Goal: Task Accomplishment & Management: Use online tool/utility

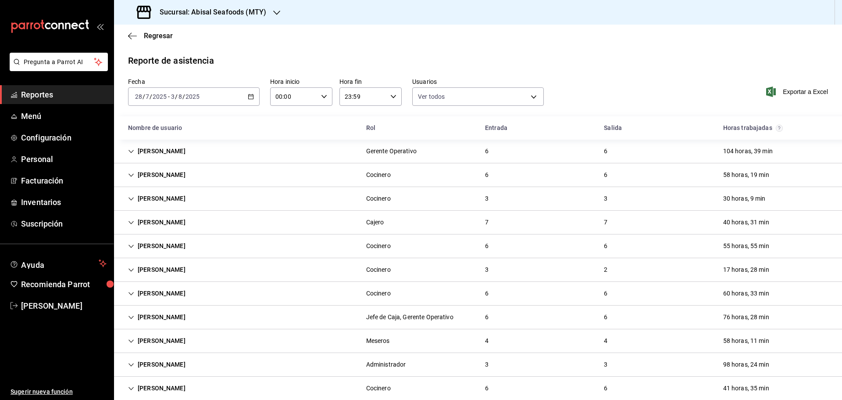
drag, startPoint x: 0, startPoint y: 0, endPoint x: 56, endPoint y: 90, distance: 105.8
click at [55, 89] on span "Reportes" at bounding box center [64, 95] width 86 height 12
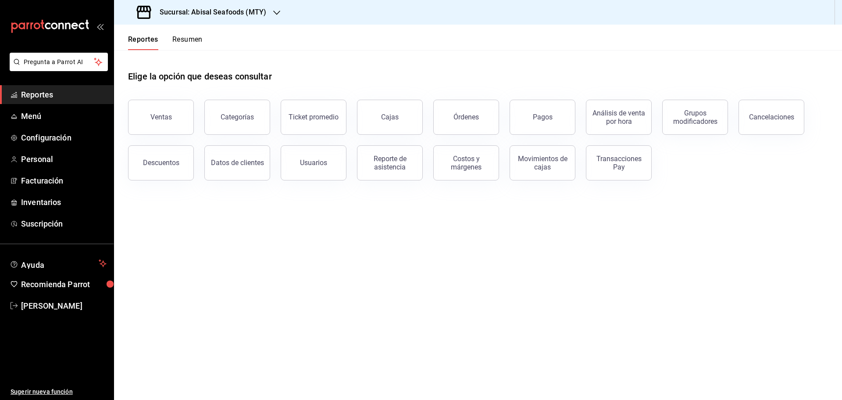
drag, startPoint x: 67, startPoint y: 94, endPoint x: 190, endPoint y: 51, distance: 130.5
click at [67, 94] on span "Reportes" at bounding box center [64, 95] width 86 height 12
click at [243, 14] on h3 "Sucursal: Abisal Seafoods (MTY)" at bounding box center [210, 12] width 114 height 11
click at [179, 39] on span "Abisal Seafoods (MTY)" at bounding box center [152, 37] width 63 height 9
click at [336, 166] on button "Usuarios" at bounding box center [314, 162] width 66 height 35
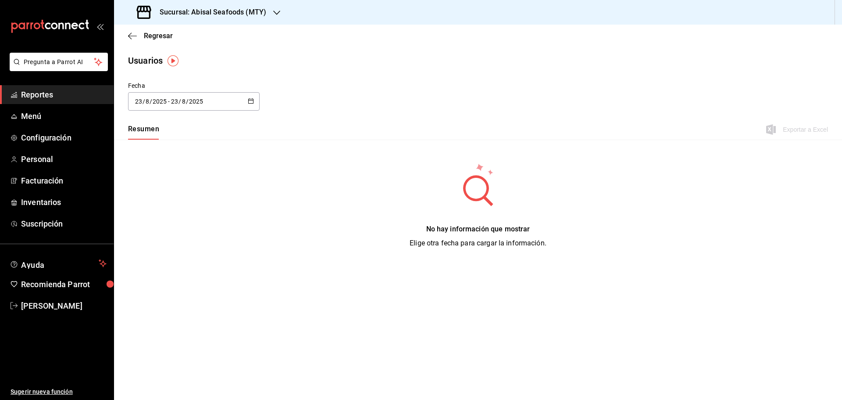
click at [249, 98] on icon "button" at bounding box center [251, 101] width 6 height 6
click at [189, 221] on li "Rango de fechas" at bounding box center [169, 228] width 83 height 20
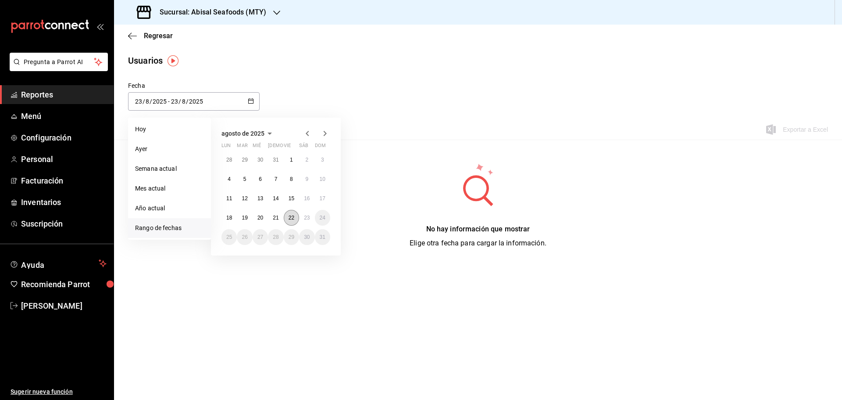
click at [291, 217] on abbr "22" at bounding box center [292, 217] width 6 height 6
type input "[DATE]"
type input "22"
type input "[DATE]"
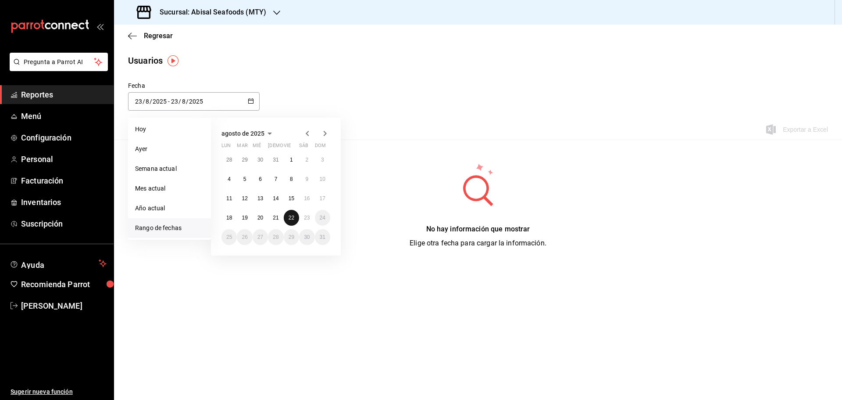
type input "22"
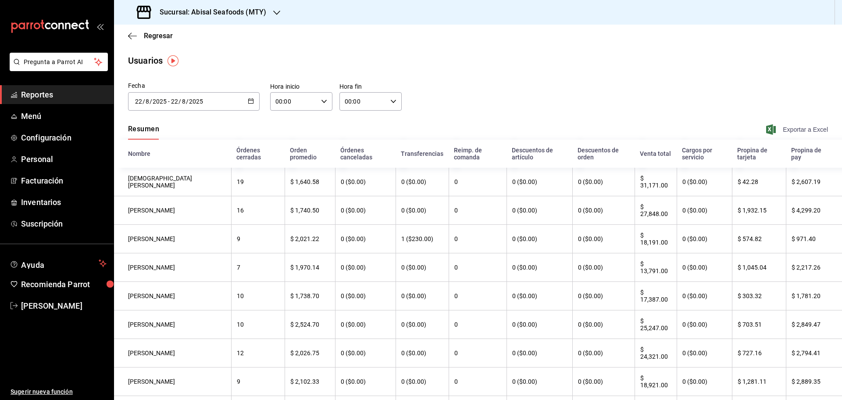
click at [782, 130] on span "Exportar a Excel" at bounding box center [798, 129] width 60 height 11
click at [254, 99] on div "[DATE] [DATE] - [DATE] [DATE]" at bounding box center [194, 101] width 132 height 18
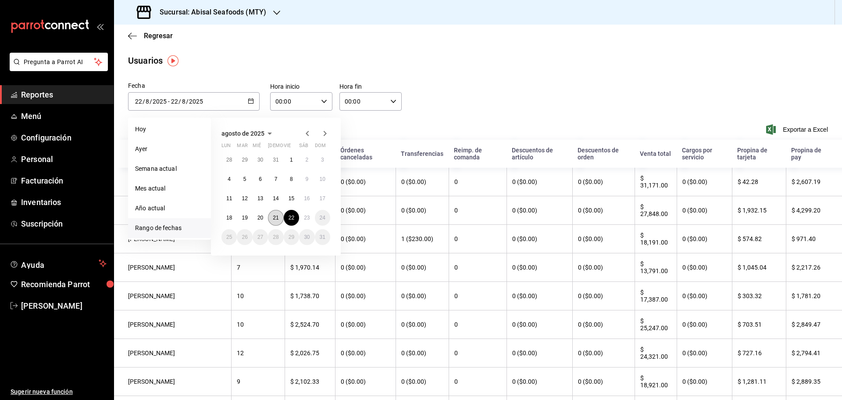
click at [273, 220] on abbr "21" at bounding box center [276, 217] width 6 height 6
type input "[DATE]"
type input "21"
type input "[DATE]"
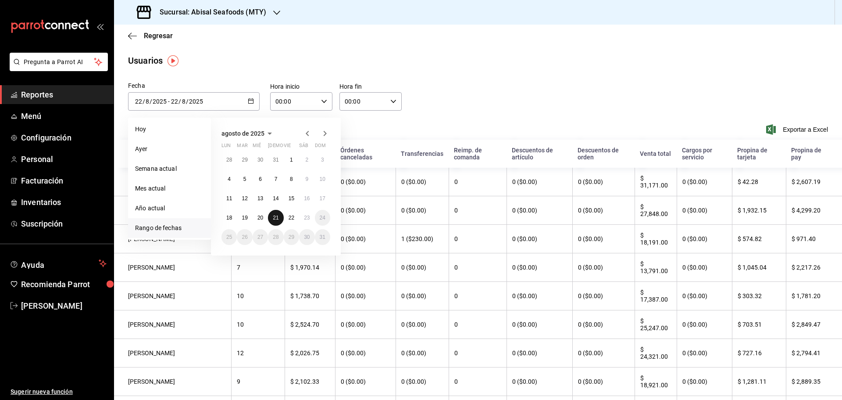
type input "21"
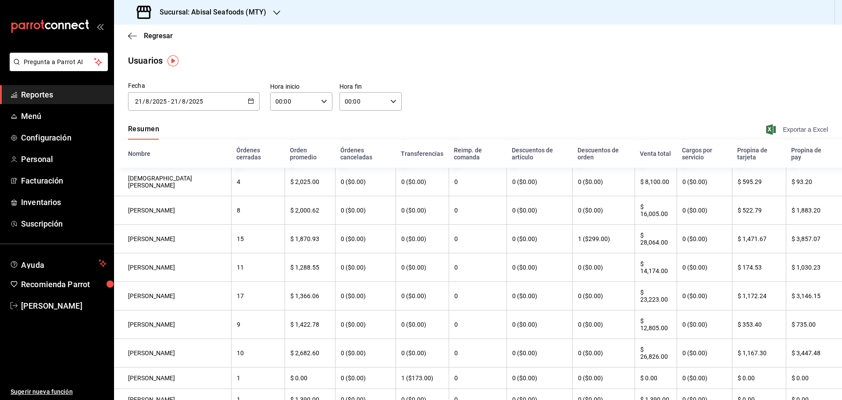
click at [791, 127] on span "Exportar a Excel" at bounding box center [798, 129] width 60 height 11
click at [75, 92] on span "Reportes" at bounding box center [64, 95] width 86 height 12
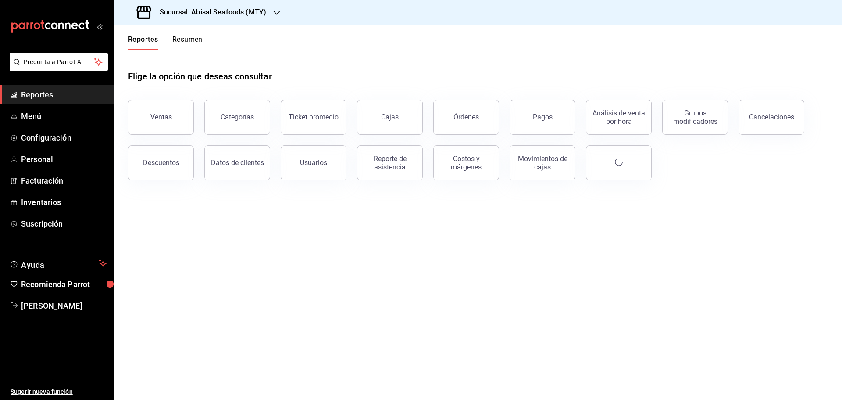
click at [273, 8] on div at bounding box center [276, 12] width 7 height 9
click at [186, 81] on div "Deep" at bounding box center [180, 77] width 118 height 9
click at [90, 99] on span "Reportes" at bounding box center [64, 95] width 86 height 12
click at [390, 168] on div "Reporte de asistencia" at bounding box center [390, 162] width 54 height 17
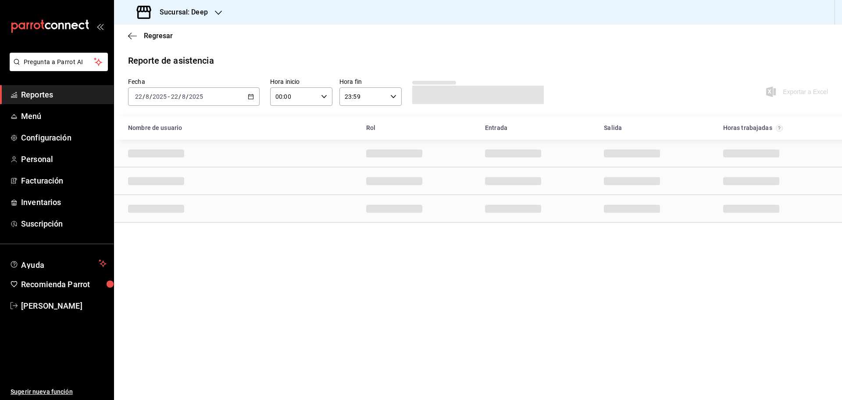
click at [91, 93] on span "Reportes" at bounding box center [64, 95] width 86 height 12
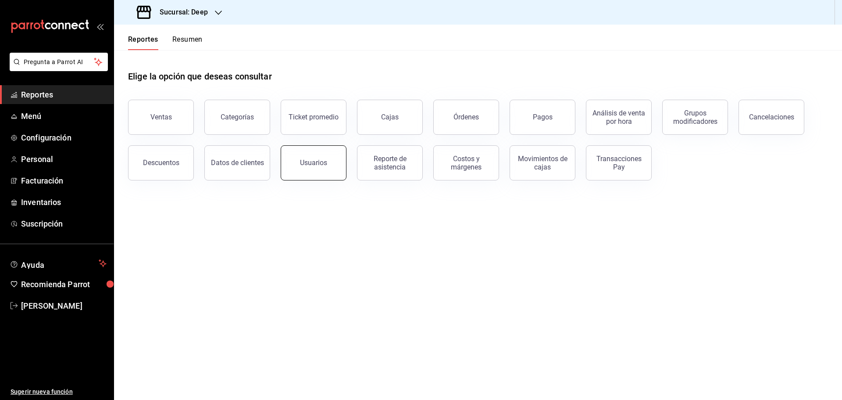
click at [322, 158] on button "Usuarios" at bounding box center [314, 162] width 66 height 35
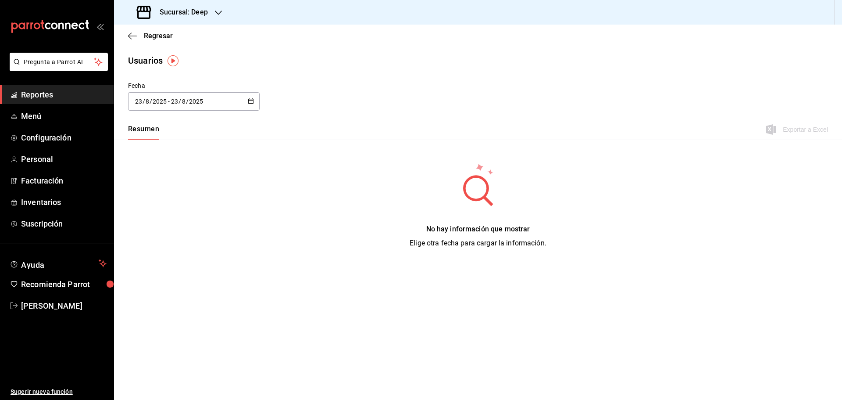
click at [247, 104] on div "[DATE] [DATE] - [DATE] [DATE]" at bounding box center [194, 101] width 132 height 18
click at [185, 225] on li "Rango de fechas" at bounding box center [169, 228] width 83 height 20
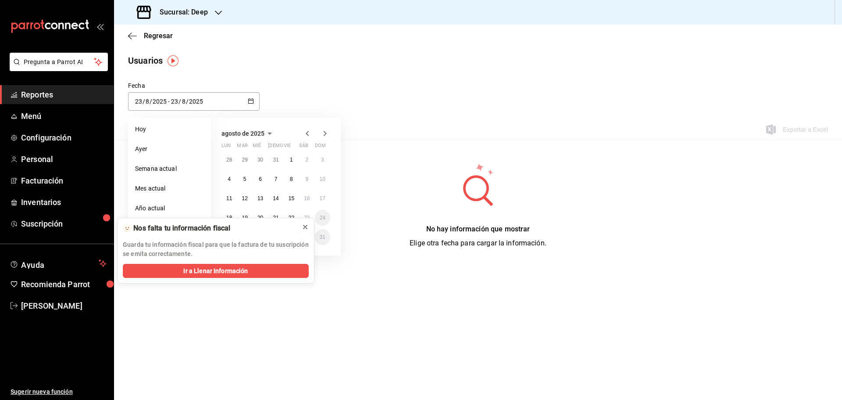
click at [306, 226] on icon at bounding box center [306, 227] width 4 height 4
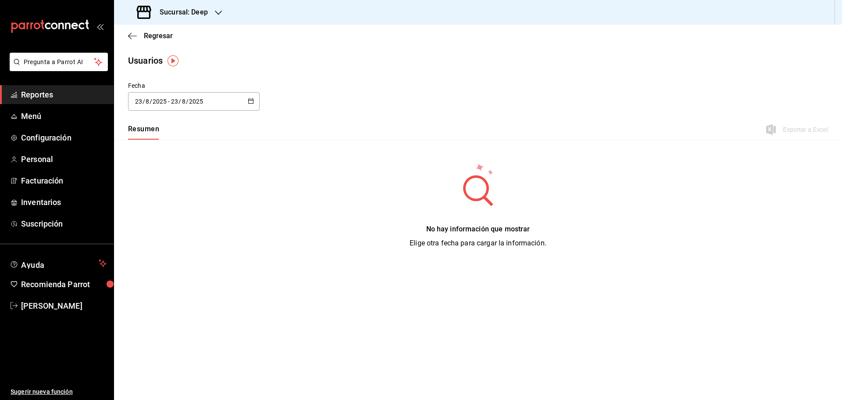
click at [238, 102] on div "[DATE] [DATE] - [DATE] [DATE]" at bounding box center [194, 101] width 132 height 18
click at [181, 229] on li "Rango de fechas" at bounding box center [169, 228] width 83 height 20
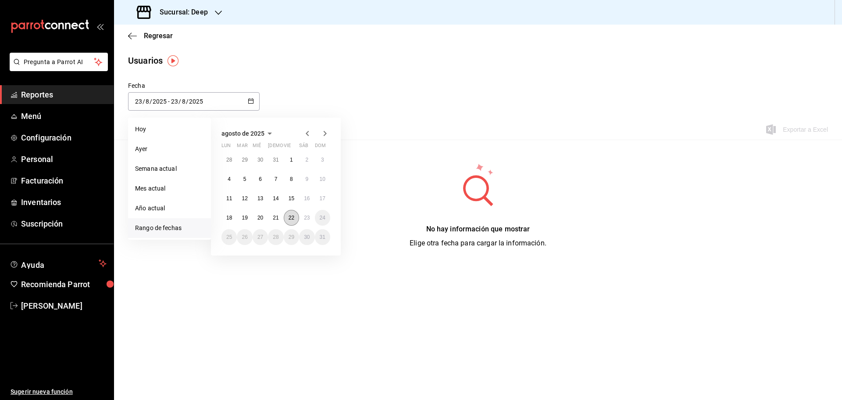
click at [289, 219] on abbr "22" at bounding box center [292, 217] width 6 height 6
type input "[DATE]"
type input "22"
type input "[DATE]"
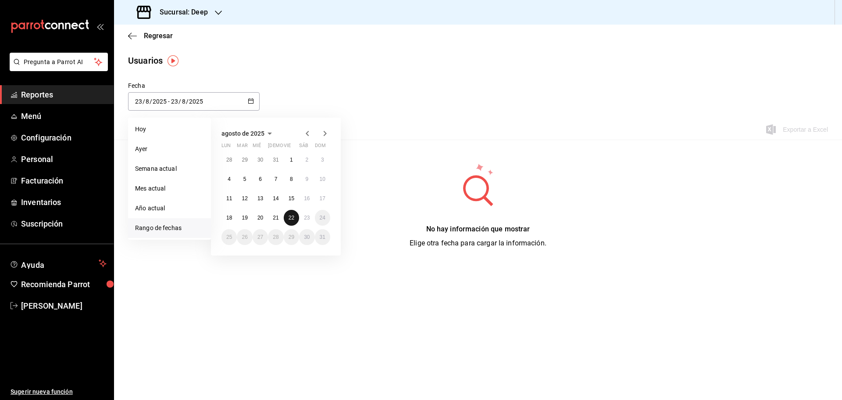
type input "22"
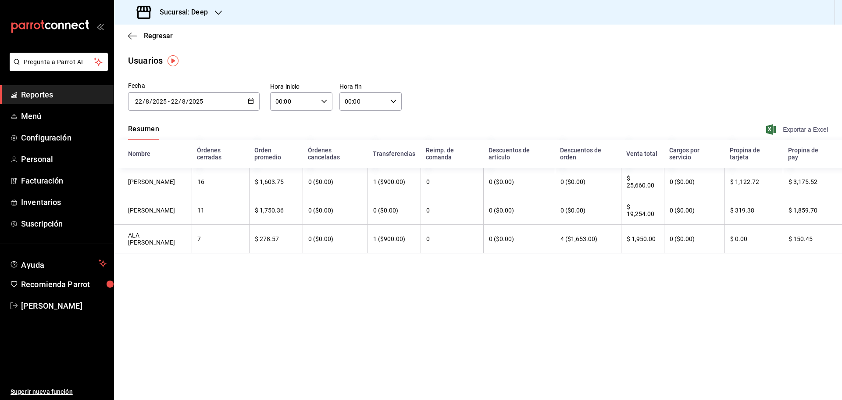
click at [819, 128] on span "Exportar a Excel" at bounding box center [798, 129] width 60 height 11
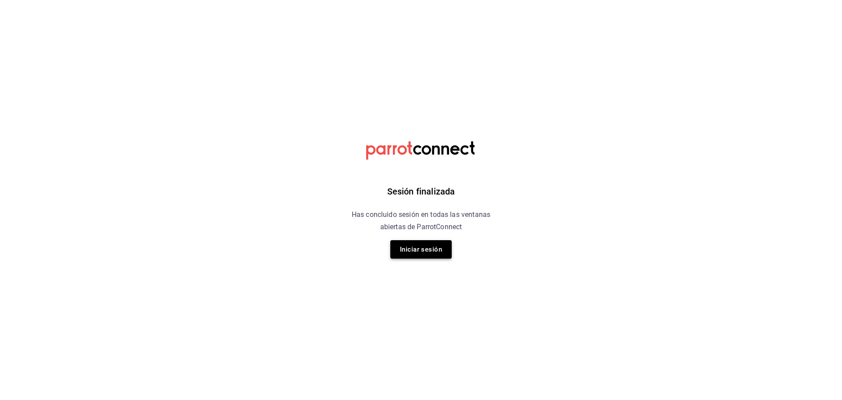
click at [427, 247] on button "Iniciar sesión" at bounding box center [420, 249] width 61 height 18
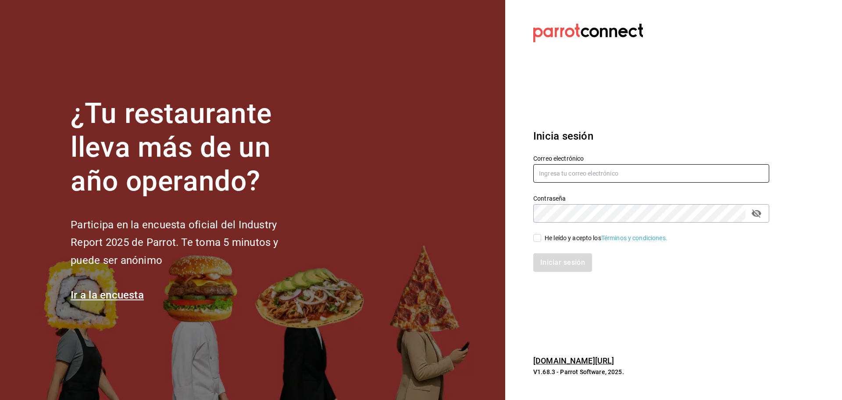
click at [598, 178] on input "text" at bounding box center [651, 173] width 236 height 18
type input "[EMAIL_ADDRESS][DOMAIN_NAME]"
click at [559, 238] on div "He leído y acepto los Términos y condiciones." at bounding box center [606, 237] width 123 height 9
click at [541, 238] on input "He leído y acepto los Términos y condiciones." at bounding box center [537, 238] width 8 height 8
checkbox input "true"
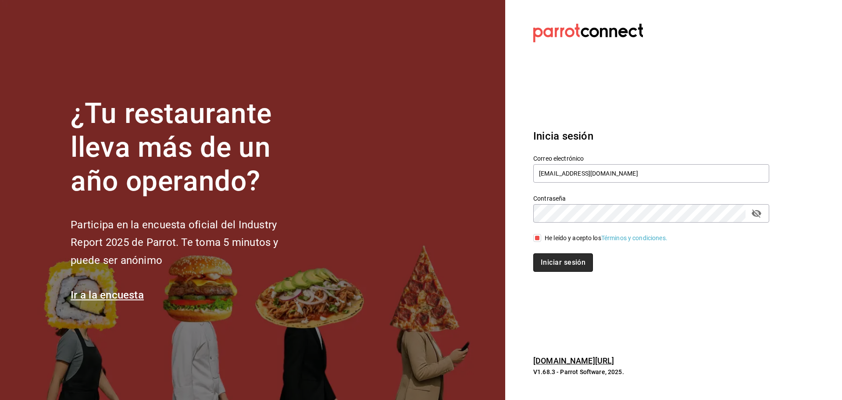
click at [567, 258] on button "Iniciar sesión" at bounding box center [563, 262] width 60 height 18
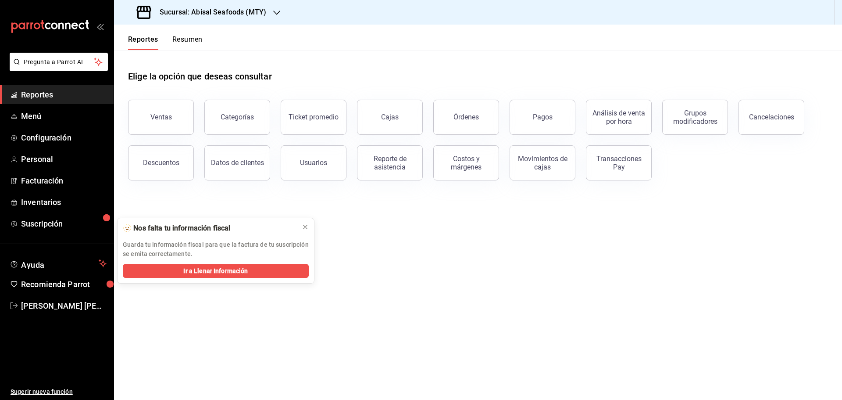
click at [92, 99] on span "Reportes" at bounding box center [64, 95] width 86 height 12
click at [264, 18] on div "Sucursal: Abisal Seafoods (MTY)" at bounding box center [202, 12] width 163 height 25
click at [188, 37] on div "Abisal Seafoods (MTY)" at bounding box center [180, 37] width 118 height 9
click at [388, 165] on div "Reporte de asistencia" at bounding box center [390, 162] width 54 height 17
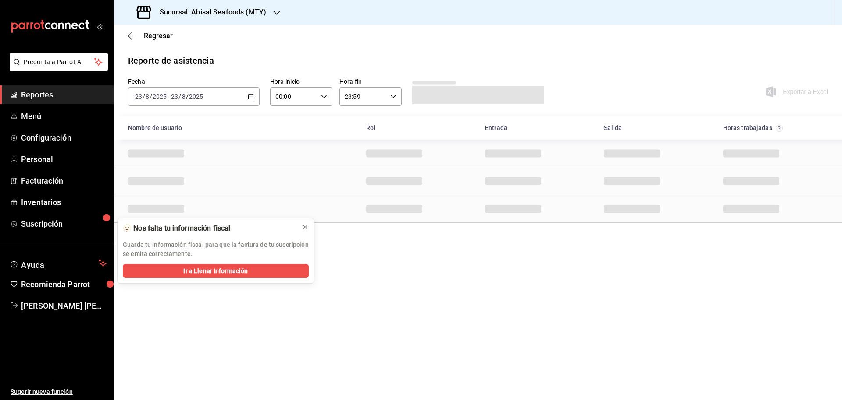
click at [252, 97] on icon "button" at bounding box center [251, 96] width 6 height 6
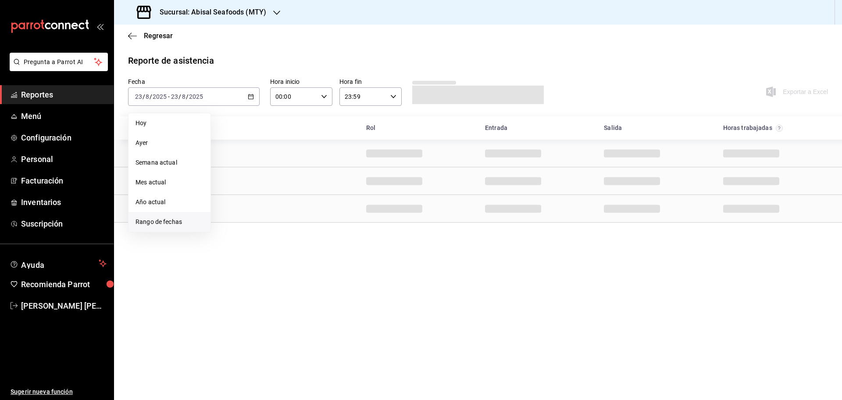
click at [192, 219] on span "Rango de fechas" at bounding box center [170, 221] width 68 height 9
click at [294, 214] on abbr "22" at bounding box center [292, 213] width 6 height 6
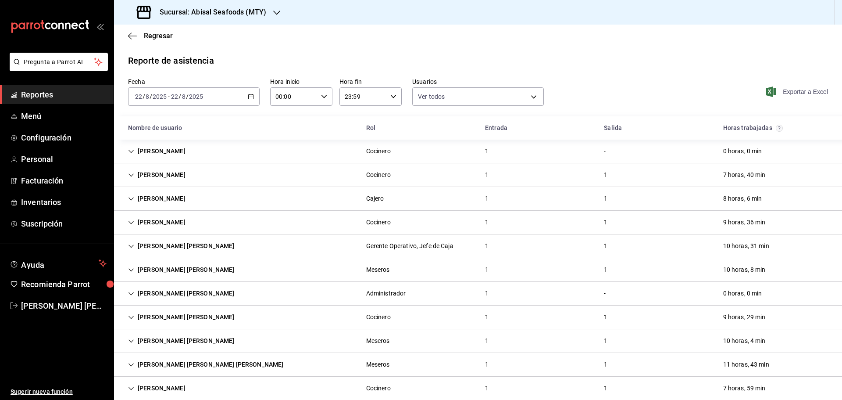
click at [788, 88] on span "Exportar a Excel" at bounding box center [798, 91] width 60 height 11
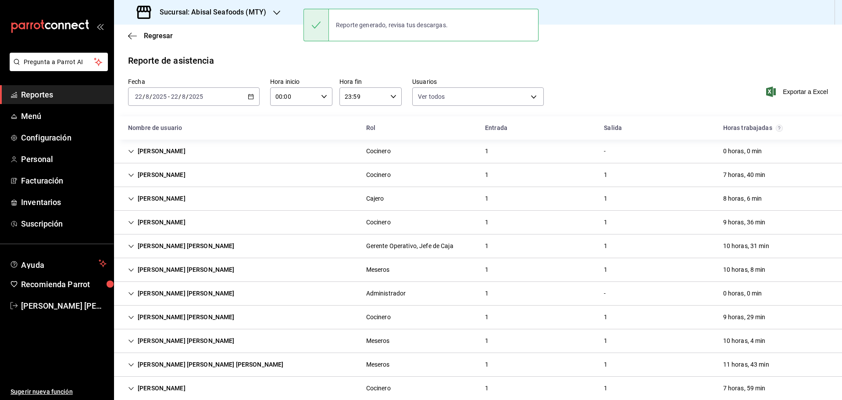
click at [77, 92] on span "Reportes" at bounding box center [64, 95] width 86 height 12
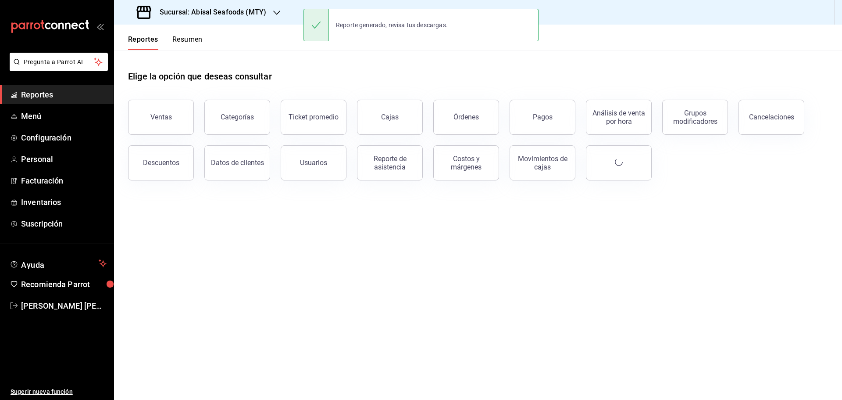
click at [248, 10] on h3 "Sucursal: Abisal Seafoods (MTY)" at bounding box center [210, 12] width 114 height 11
click at [196, 79] on div "Deep" at bounding box center [180, 77] width 118 height 9
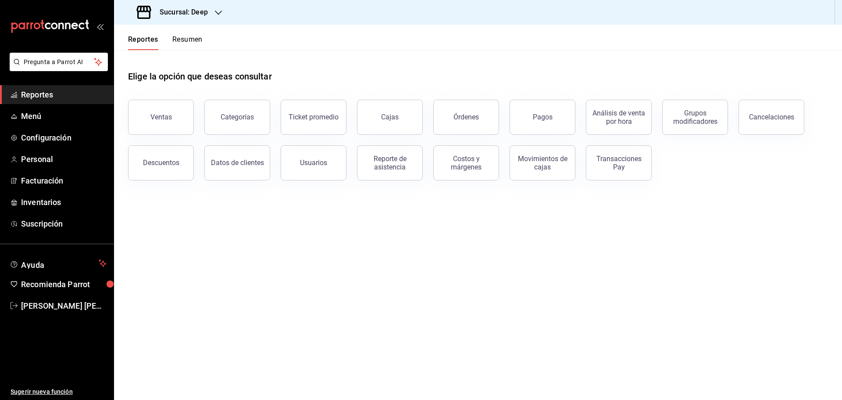
click at [327, 162] on button "Usuarios" at bounding box center [314, 162] width 66 height 35
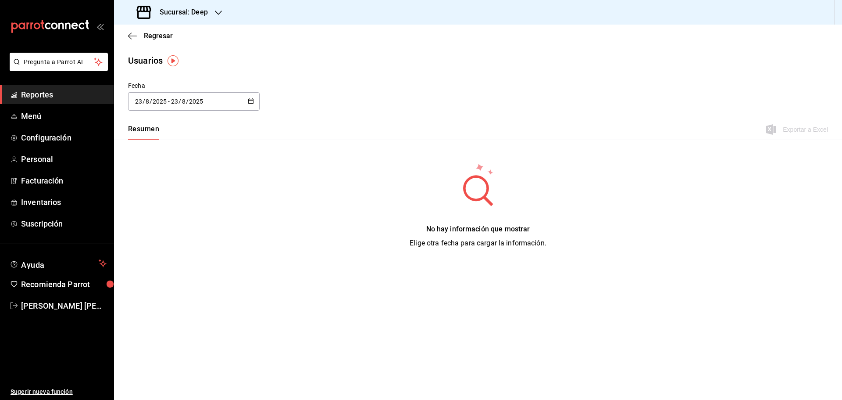
click at [250, 99] on \(Stroke\) "button" at bounding box center [250, 101] width 5 height 5
click at [179, 227] on li "Rango de fechas" at bounding box center [169, 228] width 83 height 20
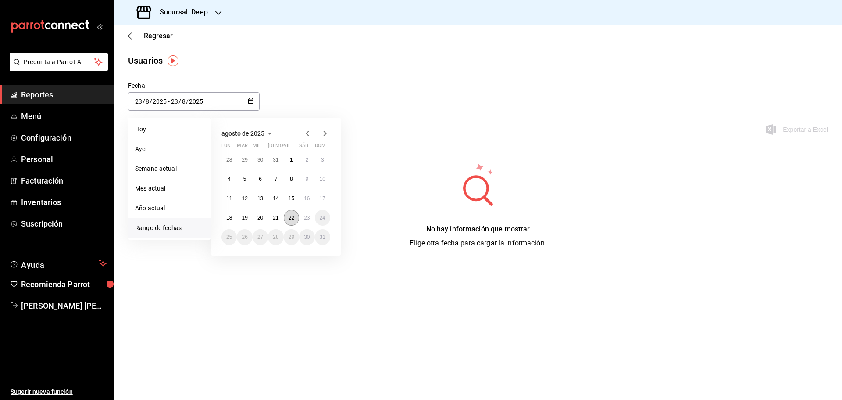
click at [292, 219] on abbr "22" at bounding box center [292, 217] width 6 height 6
type input "[DATE]"
type input "22"
type input "[DATE]"
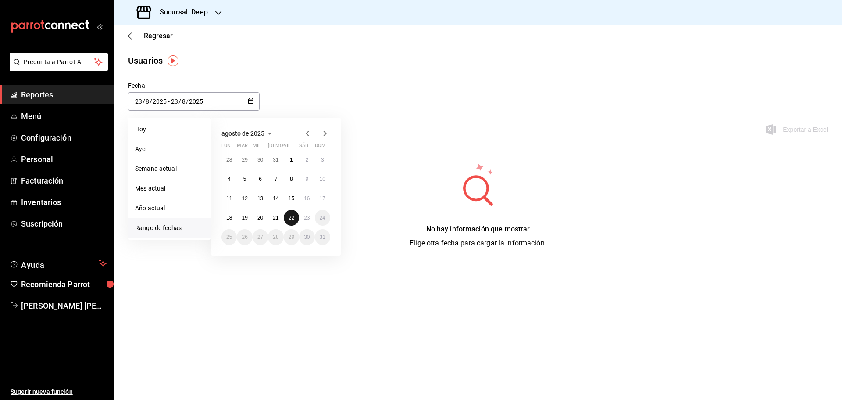
type input "22"
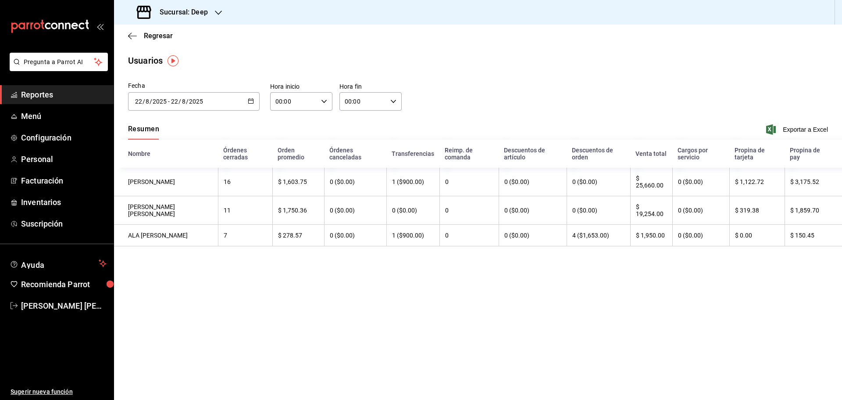
click at [87, 97] on span "Reportes" at bounding box center [64, 95] width 86 height 12
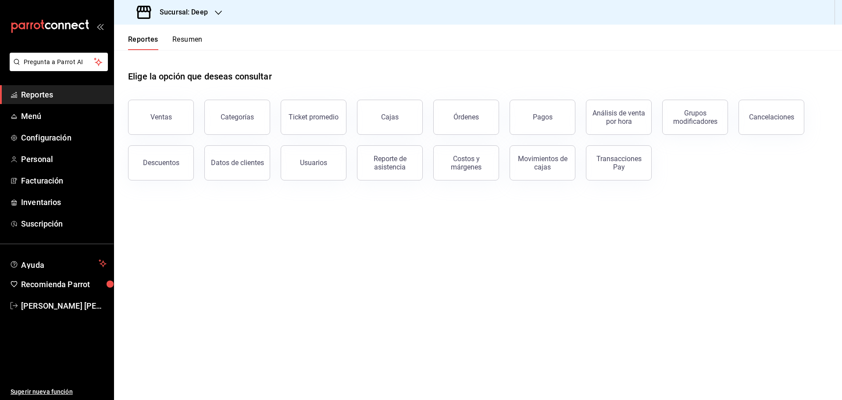
click at [207, 15] on h3 "Sucursal: Deep" at bounding box center [180, 12] width 55 height 11
click at [157, 83] on div "Deep" at bounding box center [180, 78] width 132 height 20
click at [390, 169] on div "Reporte de asistencia" at bounding box center [390, 162] width 54 height 17
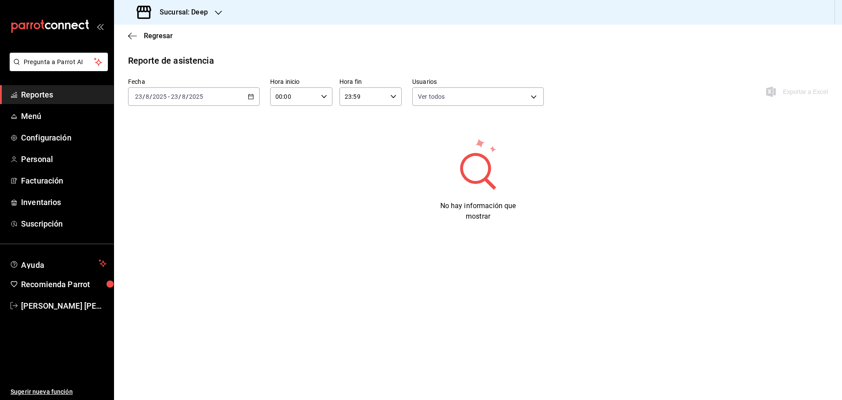
click at [250, 95] on icon "button" at bounding box center [251, 96] width 6 height 6
click at [180, 225] on span "Rango de fechas" at bounding box center [170, 221] width 68 height 9
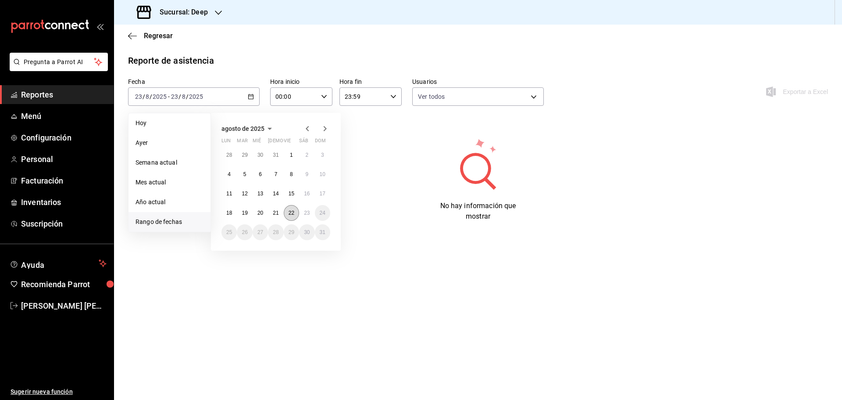
click at [293, 214] on abbr "22" at bounding box center [292, 213] width 6 height 6
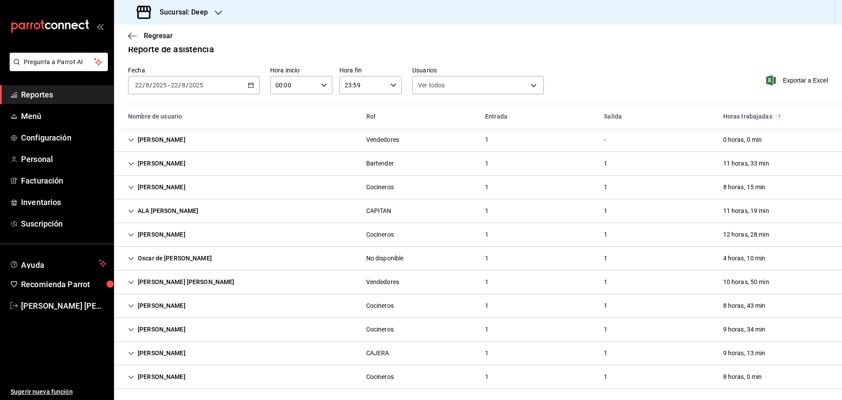
scroll to position [14, 0]
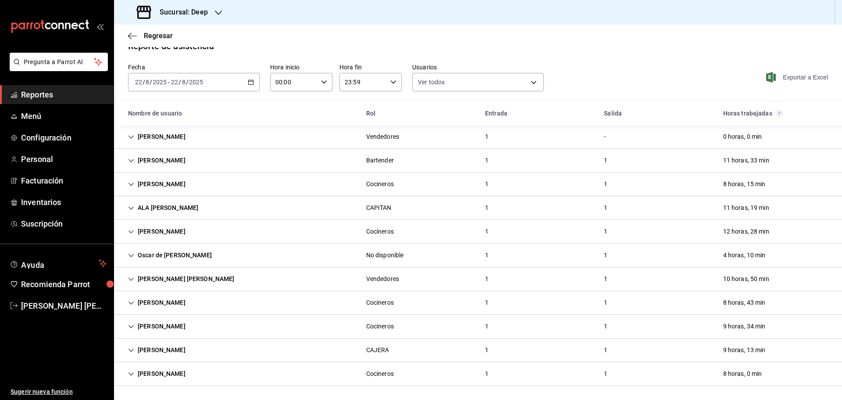
click at [795, 77] on span "Exportar a Excel" at bounding box center [798, 77] width 60 height 11
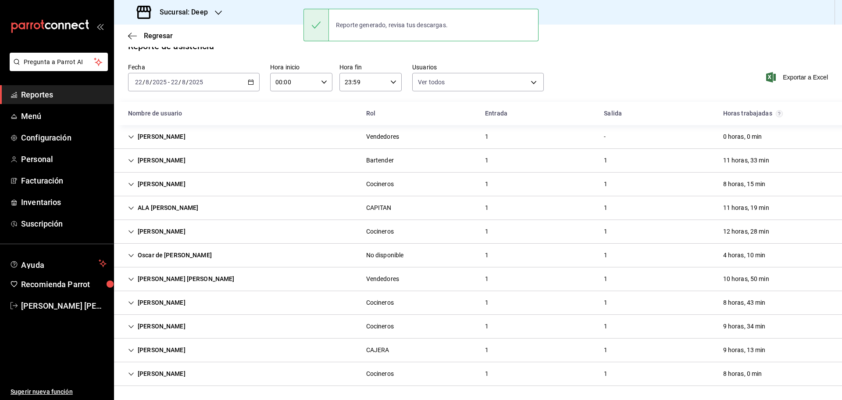
click at [245, 42] on div "Regresar" at bounding box center [478, 36] width 728 height 22
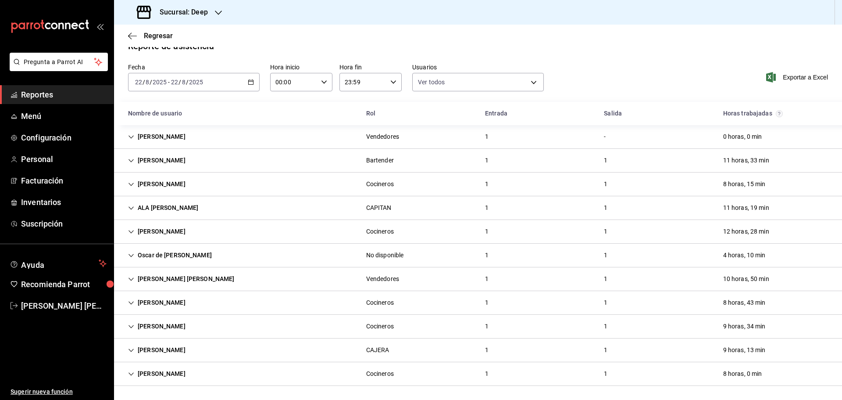
click at [68, 89] on span "Reportes" at bounding box center [64, 95] width 86 height 12
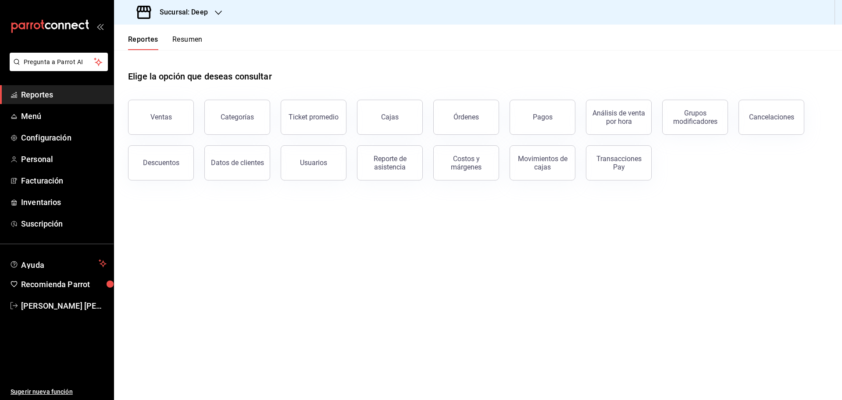
click at [202, 15] on h3 "Sucursal: Deep" at bounding box center [180, 12] width 55 height 11
click at [161, 56] on span "Market Abisal (Mty)" at bounding box center [148, 57] width 55 height 9
click at [81, 95] on span "Reportes" at bounding box center [64, 95] width 86 height 12
click at [400, 164] on div "Reporte de asistencia" at bounding box center [390, 162] width 54 height 17
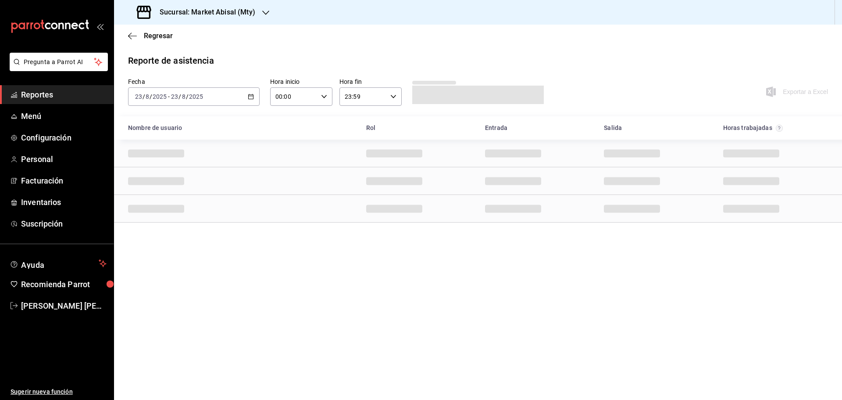
click at [249, 97] on icon "button" at bounding box center [251, 96] width 6 height 6
click at [169, 219] on span "Rango de fechas" at bounding box center [170, 221] width 68 height 9
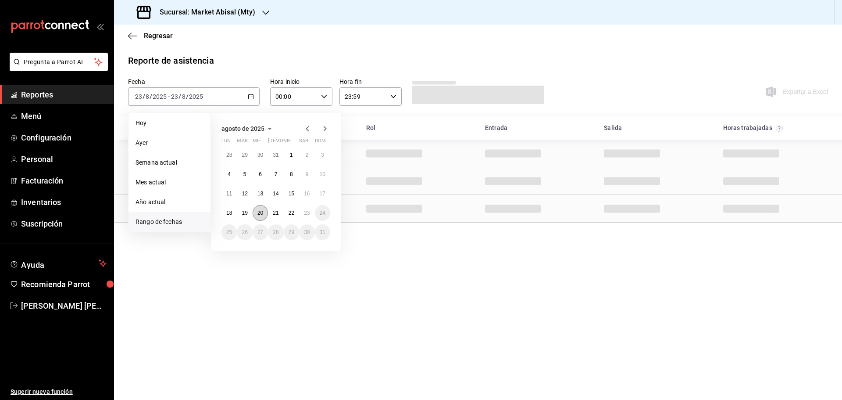
click at [261, 212] on abbr "20" at bounding box center [260, 213] width 6 height 6
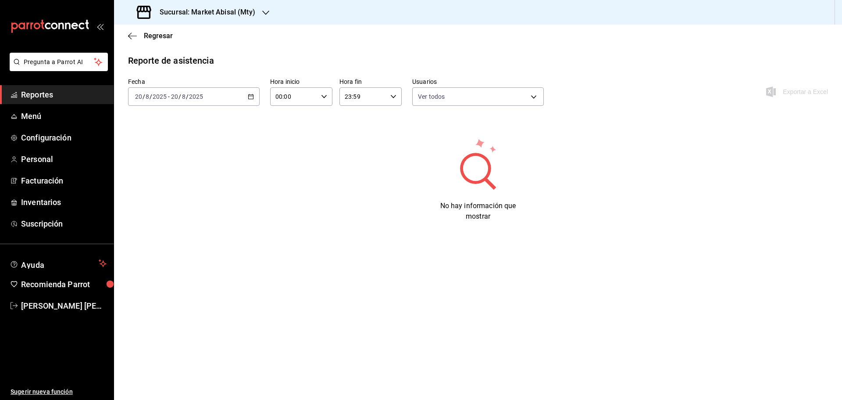
click at [248, 93] on div "2025-08-20 20 / 8 / 2025 - 2025-08-20 20 / 8 / 2025" at bounding box center [194, 96] width 132 height 18
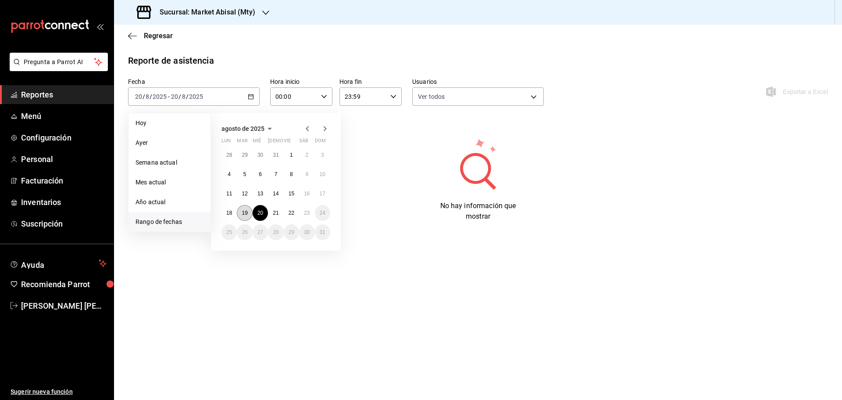
click at [249, 215] on button "19" at bounding box center [244, 213] width 15 height 16
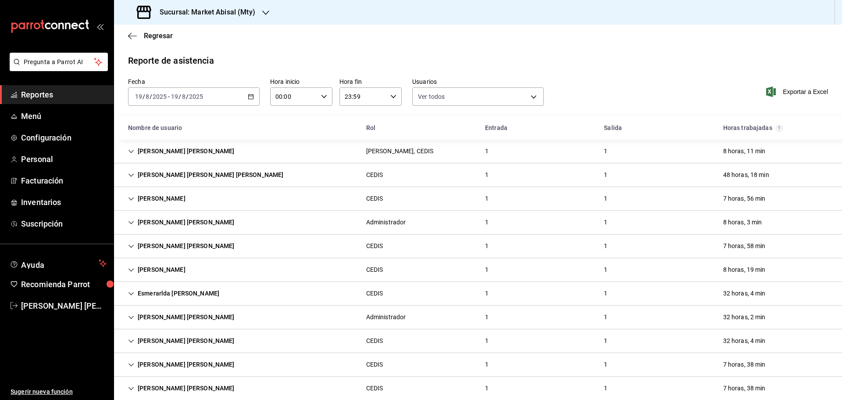
click at [252, 94] on \(Stroke\) "button" at bounding box center [252, 94] width 0 height 0
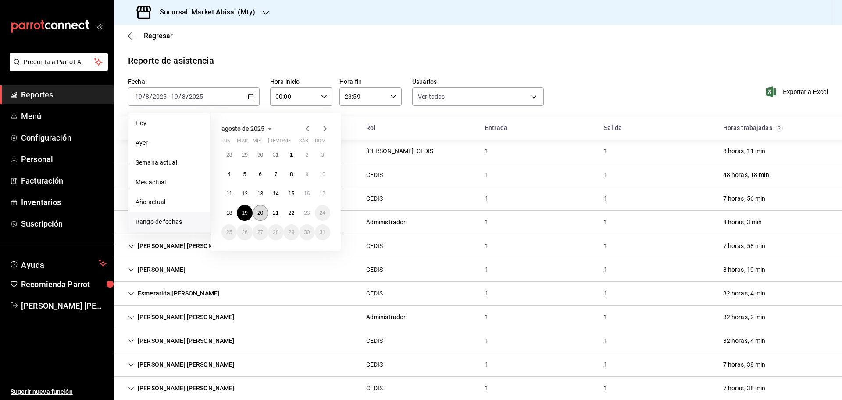
click at [264, 214] on button "20" at bounding box center [260, 213] width 15 height 16
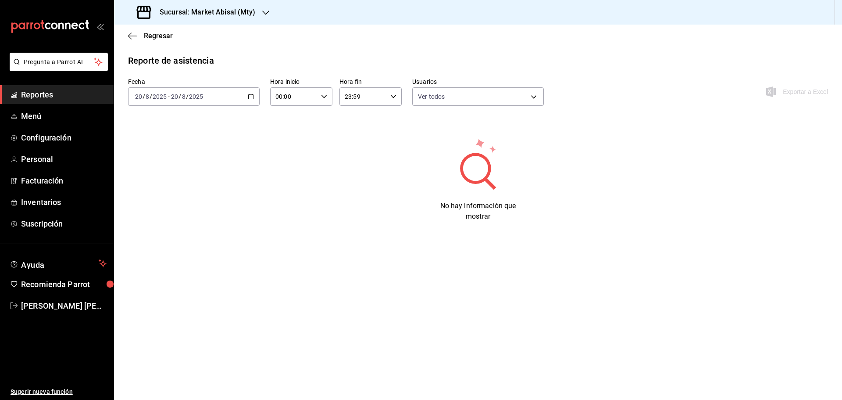
drag, startPoint x: 454, startPoint y: 167, endPoint x: 500, endPoint y: 177, distance: 46.4
click at [500, 177] on icon at bounding box center [479, 163] width 86 height 53
drag, startPoint x: 490, startPoint y: 179, endPoint x: 483, endPoint y: 183, distance: 8.1
click at [483, 183] on icon at bounding box center [479, 163] width 86 height 53
click at [250, 100] on div "2025-08-20 20 / 8 / 2025 - 2025-08-20 20 / 8 / 2025" at bounding box center [194, 96] width 132 height 18
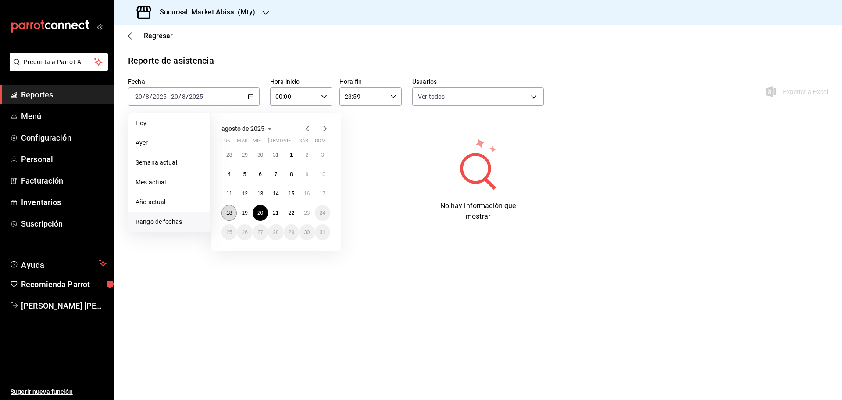
click at [234, 216] on button "18" at bounding box center [229, 213] width 15 height 16
click at [293, 215] on abbr "22" at bounding box center [292, 213] width 6 height 6
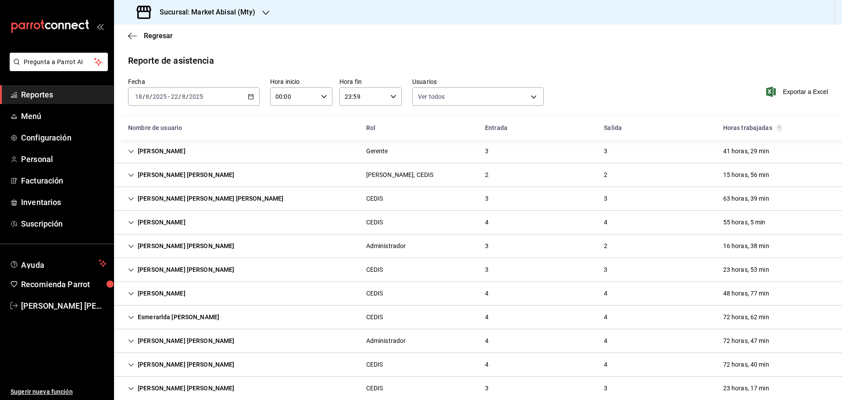
click at [263, 342] on div "Fernando Antonio Meza Gaytan Administrador 4 4 72 horas, 47 min" at bounding box center [478, 341] width 728 height 24
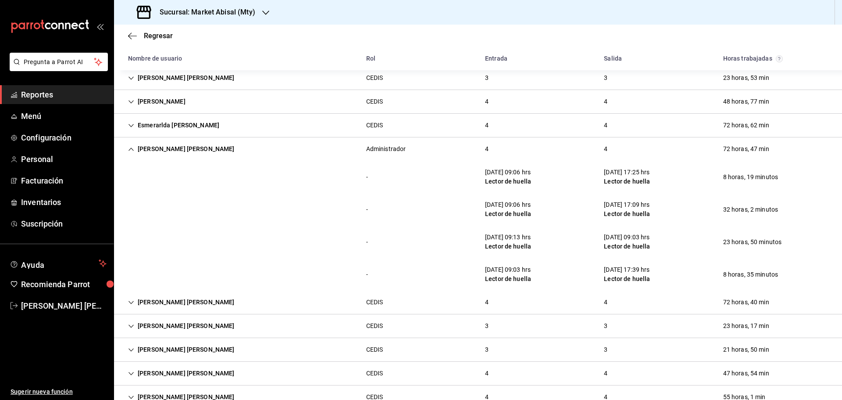
scroll to position [192, 0]
click at [372, 239] on div "-" at bounding box center [367, 242] width 16 height 16
click at [158, 150] on div "[PERSON_NAME]" at bounding box center [181, 149] width 121 height 16
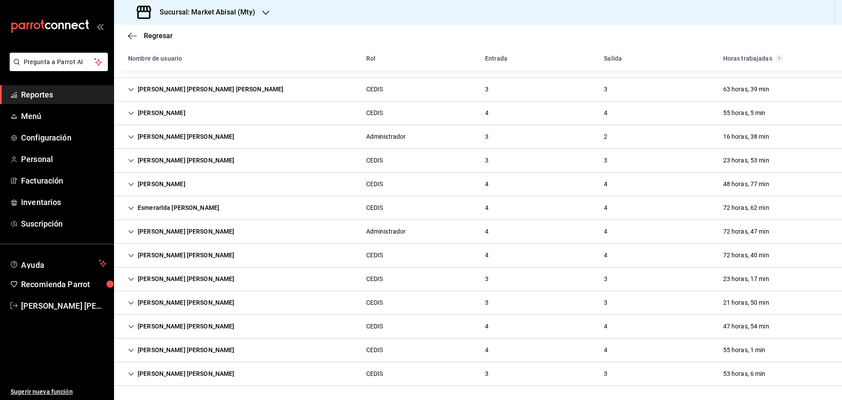
scroll to position [109, 0]
click at [182, 135] on div "Ivette Alejandra Guerrero Moreno" at bounding box center [181, 137] width 121 height 16
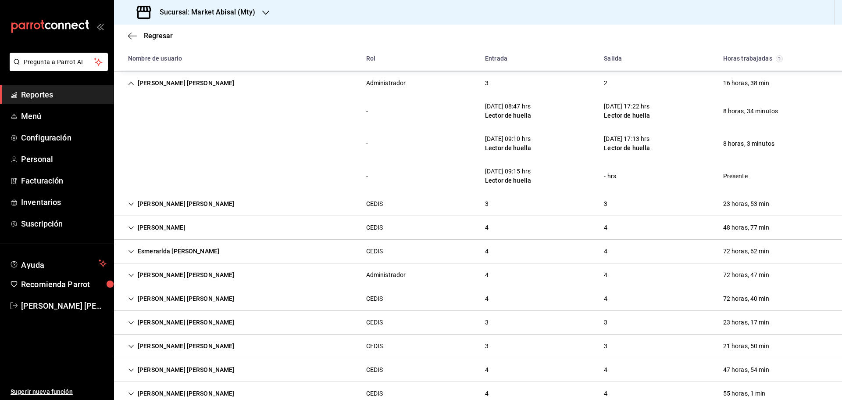
scroll to position [148, 0]
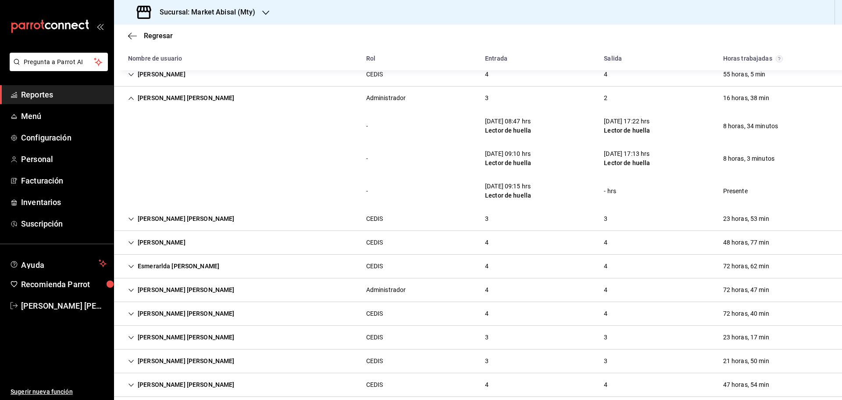
click at [498, 191] on div "Lector de huella" at bounding box center [508, 195] width 46 height 9
click at [436, 172] on div "- 19/08/25 09:10 hrs Lector de huella 19/08/25 17:13 hrs Lector de huella 8 hor…" at bounding box center [478, 158] width 728 height 32
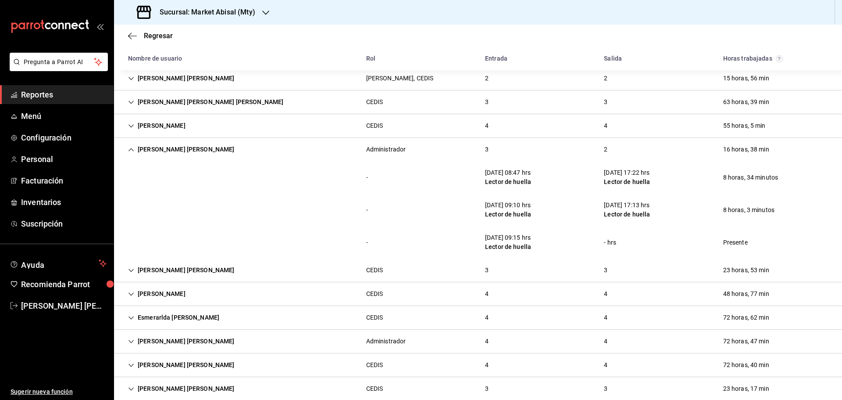
scroll to position [0, 0]
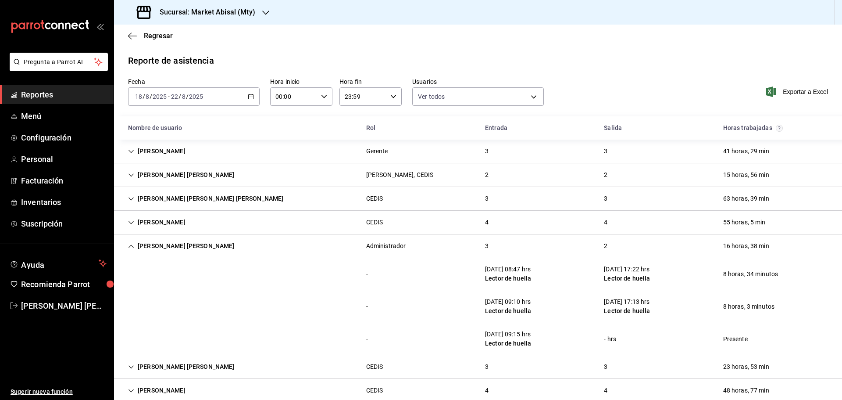
click at [249, 95] on \(Stroke\) "button" at bounding box center [250, 96] width 5 height 5
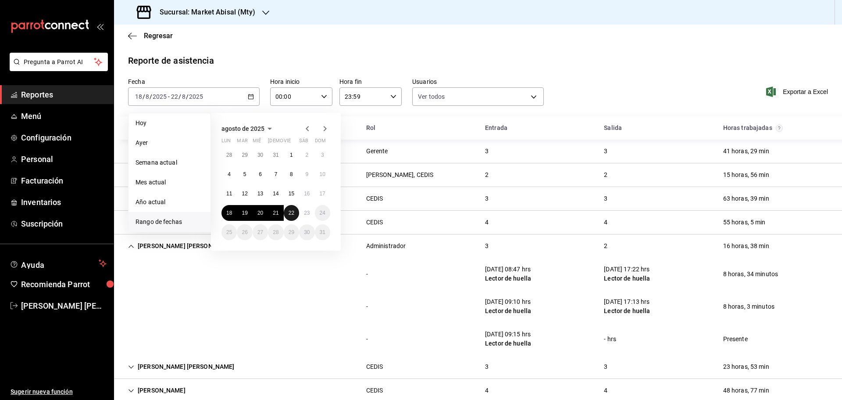
click at [289, 210] on abbr "22" at bounding box center [292, 213] width 6 height 6
click at [290, 212] on abbr "22" at bounding box center [292, 213] width 6 height 6
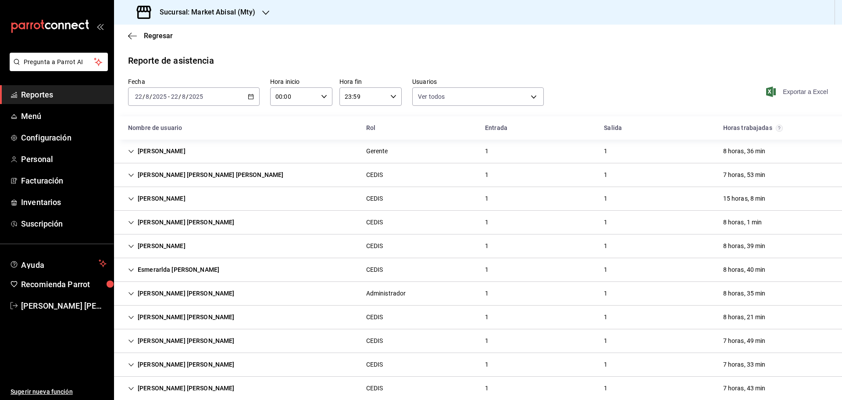
click at [786, 94] on span "Exportar a Excel" at bounding box center [798, 91] width 60 height 11
